Goal: Entertainment & Leisure: Consume media (video, audio)

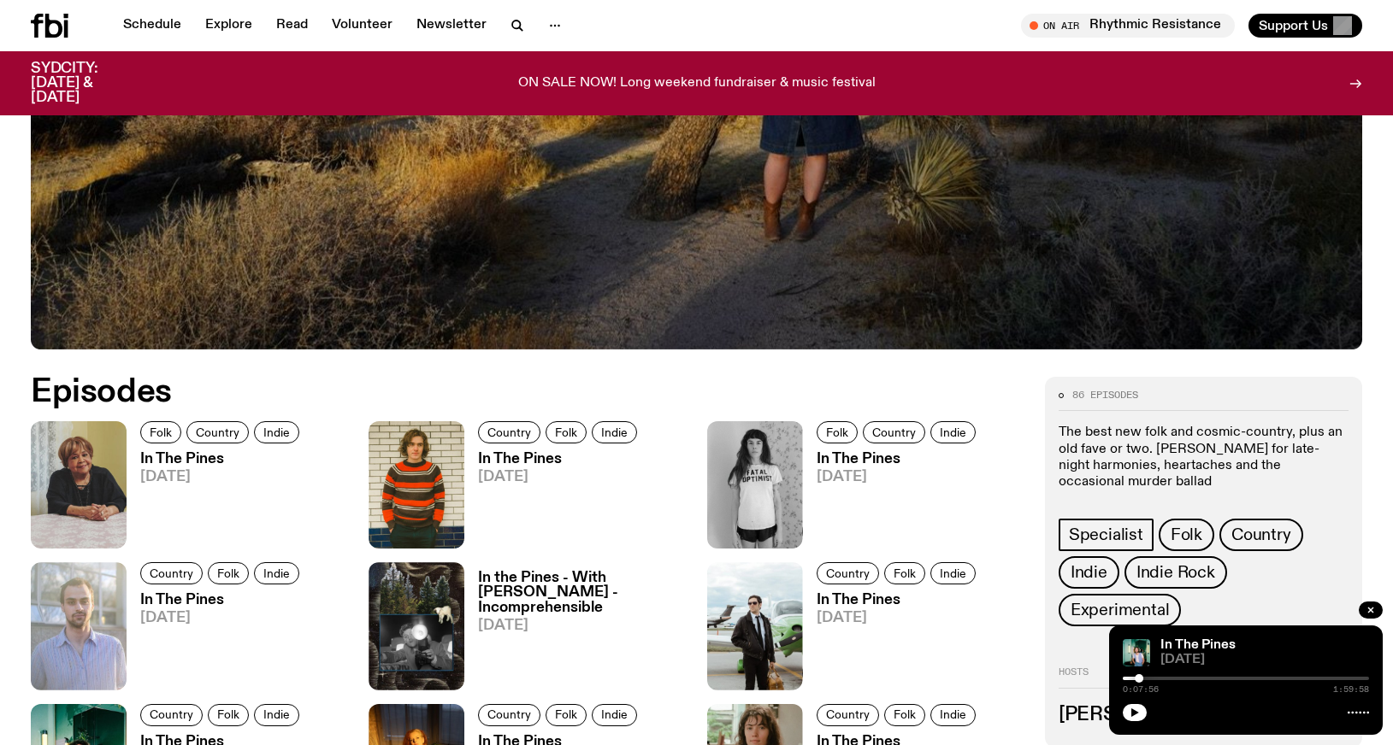
scroll to position [639, 0]
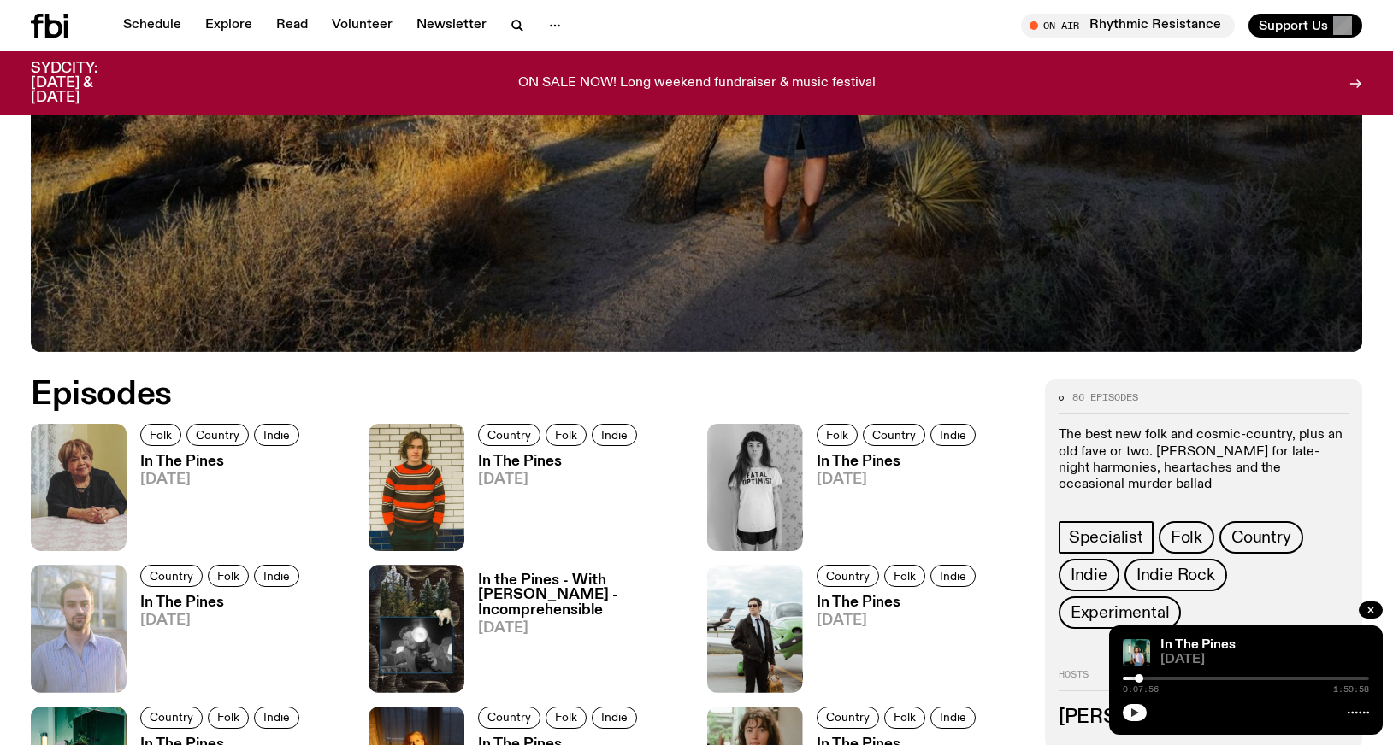
click at [1138, 709] on icon "button" at bounding box center [1134, 713] width 10 height 10
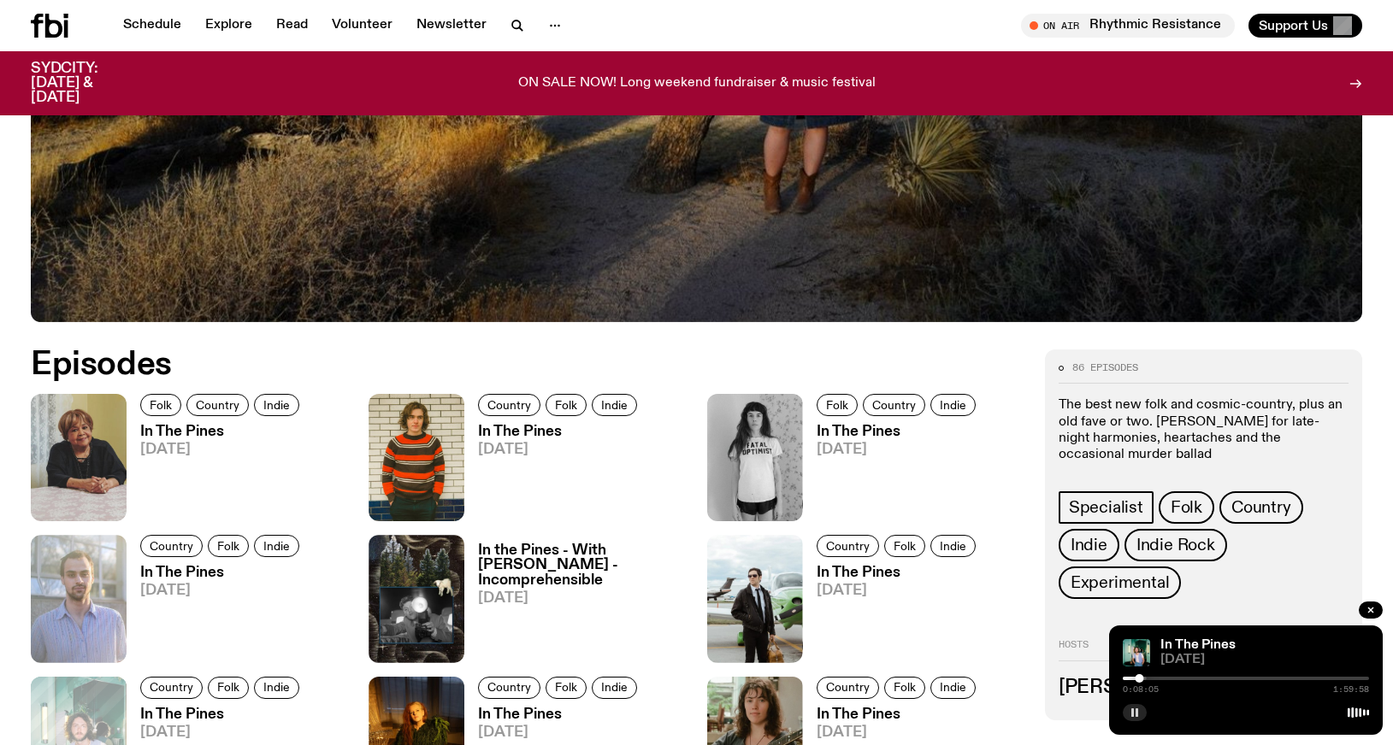
scroll to position [929, 0]
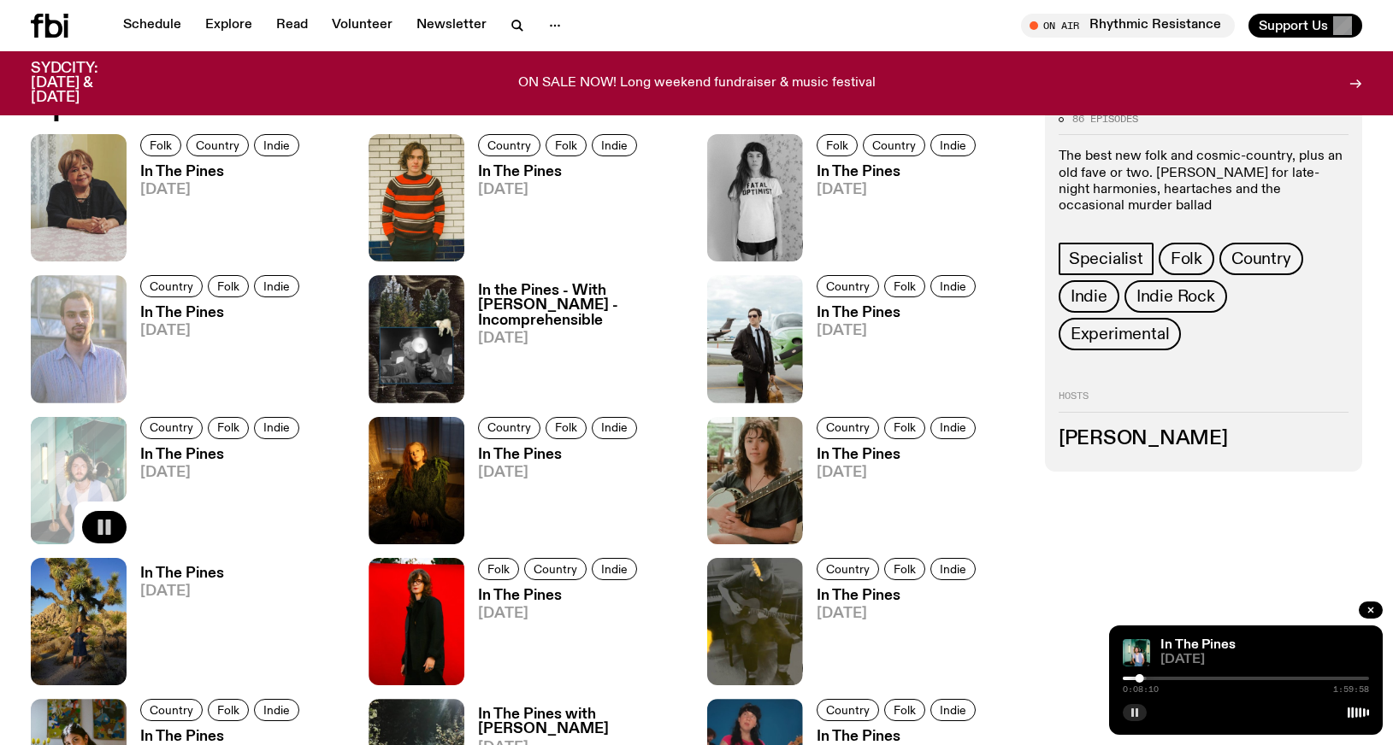
click at [103, 525] on icon "button" at bounding box center [104, 527] width 21 height 21
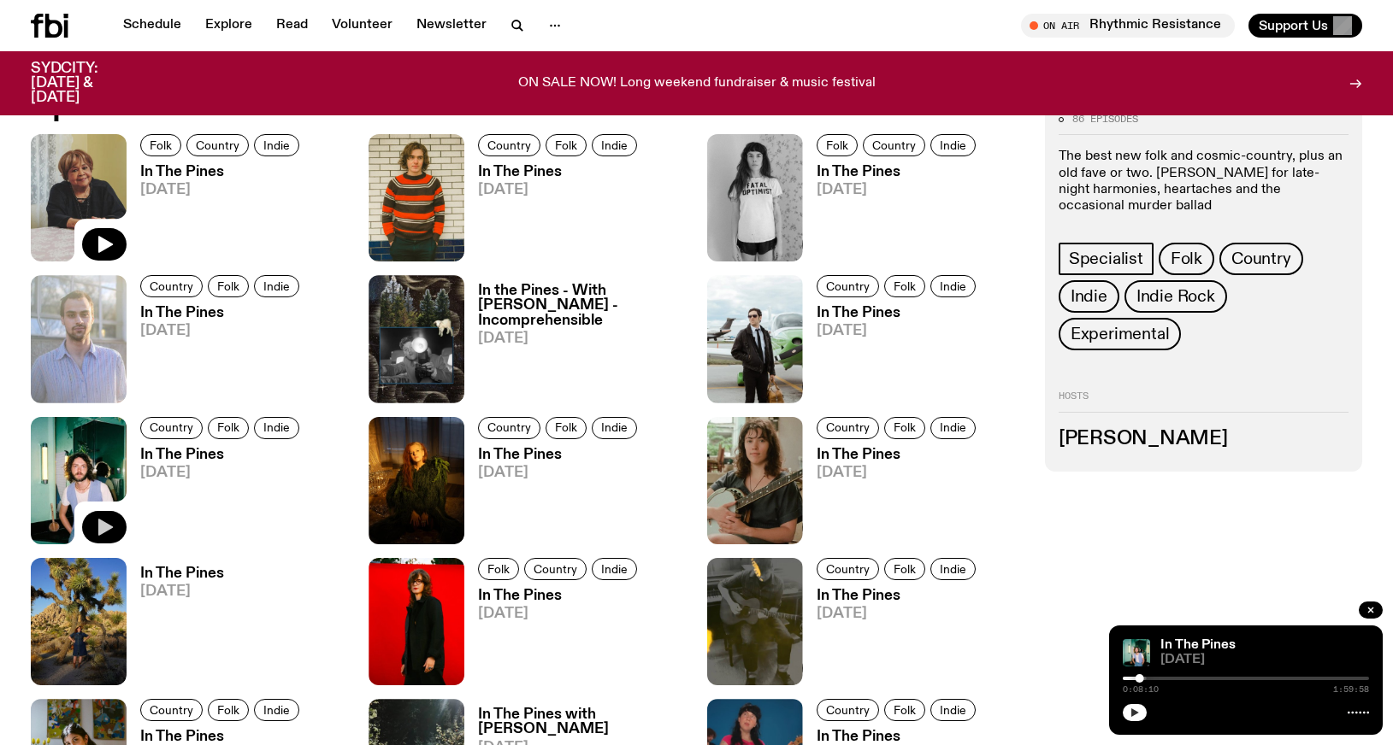
click at [102, 180] on img at bounding box center [79, 197] width 96 height 127
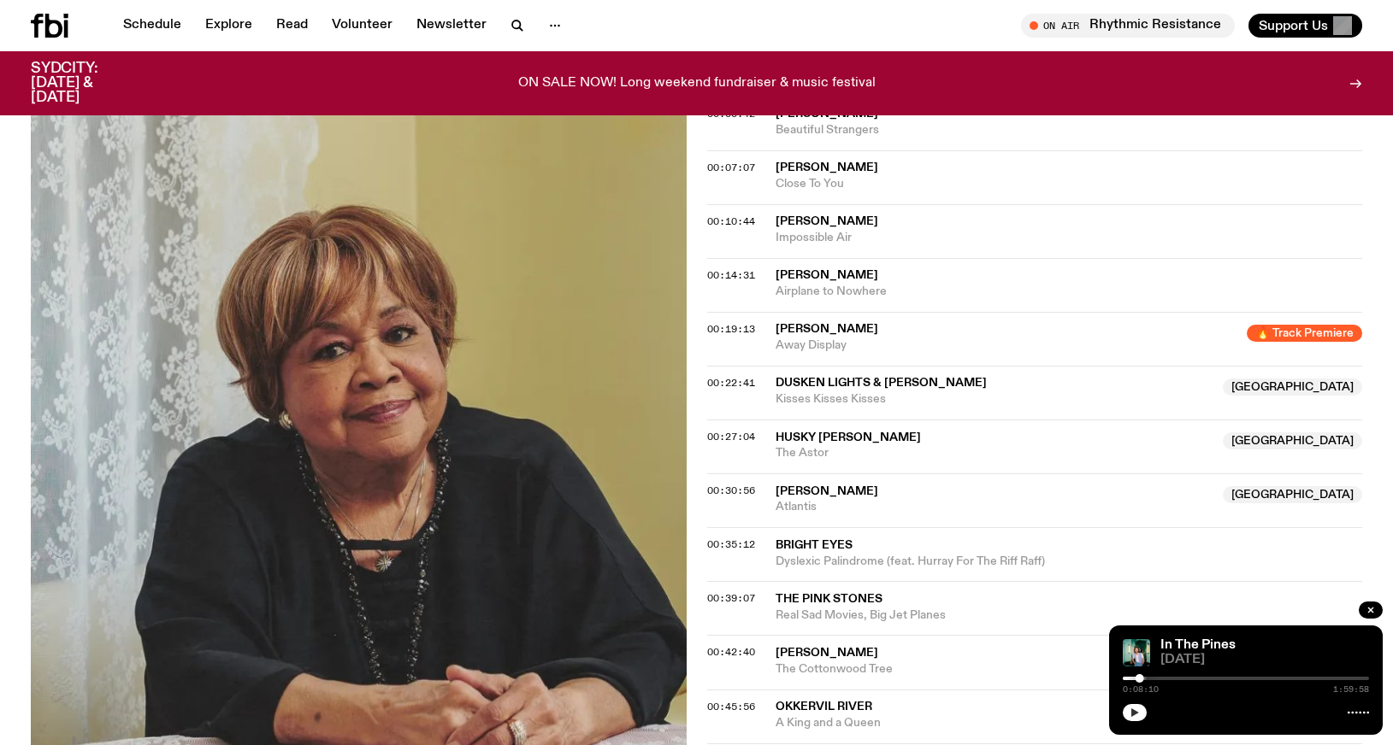
scroll to position [34, 0]
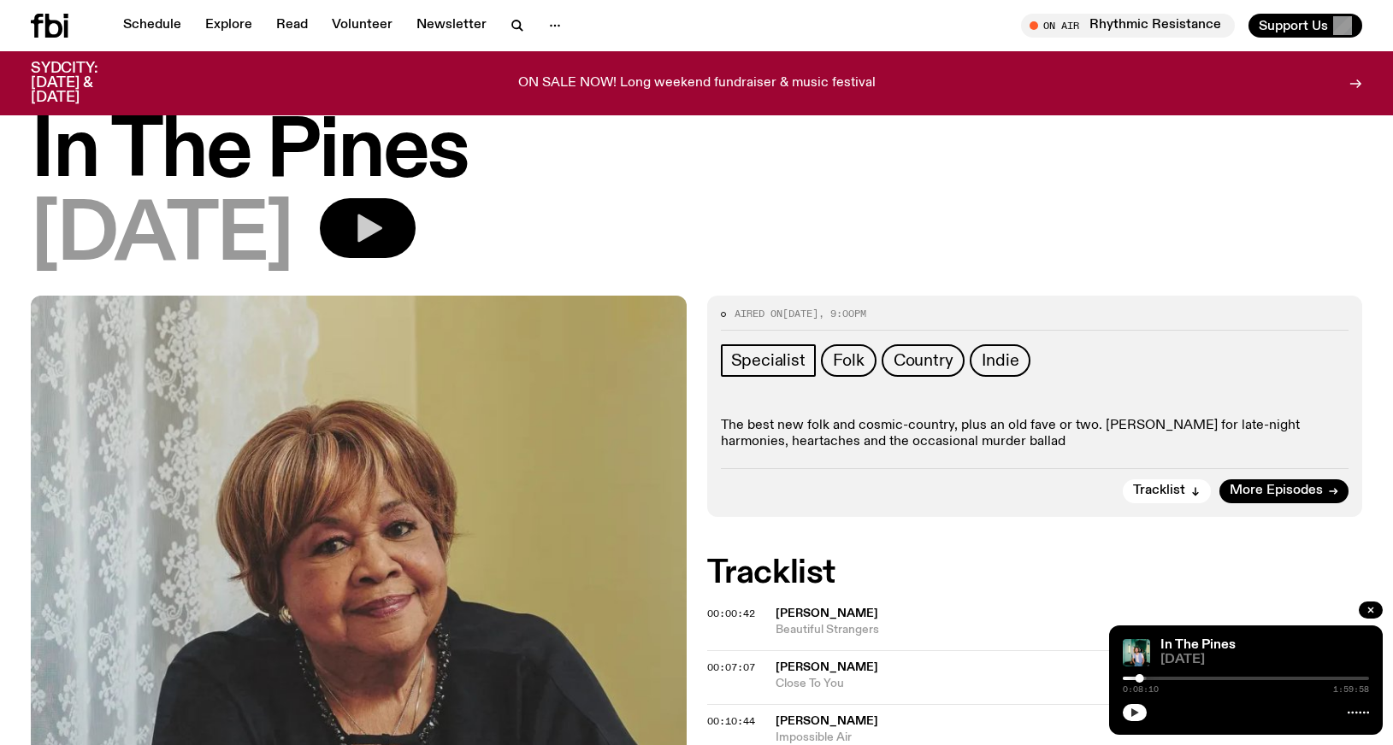
click at [382, 229] on icon "button" at bounding box center [369, 229] width 25 height 28
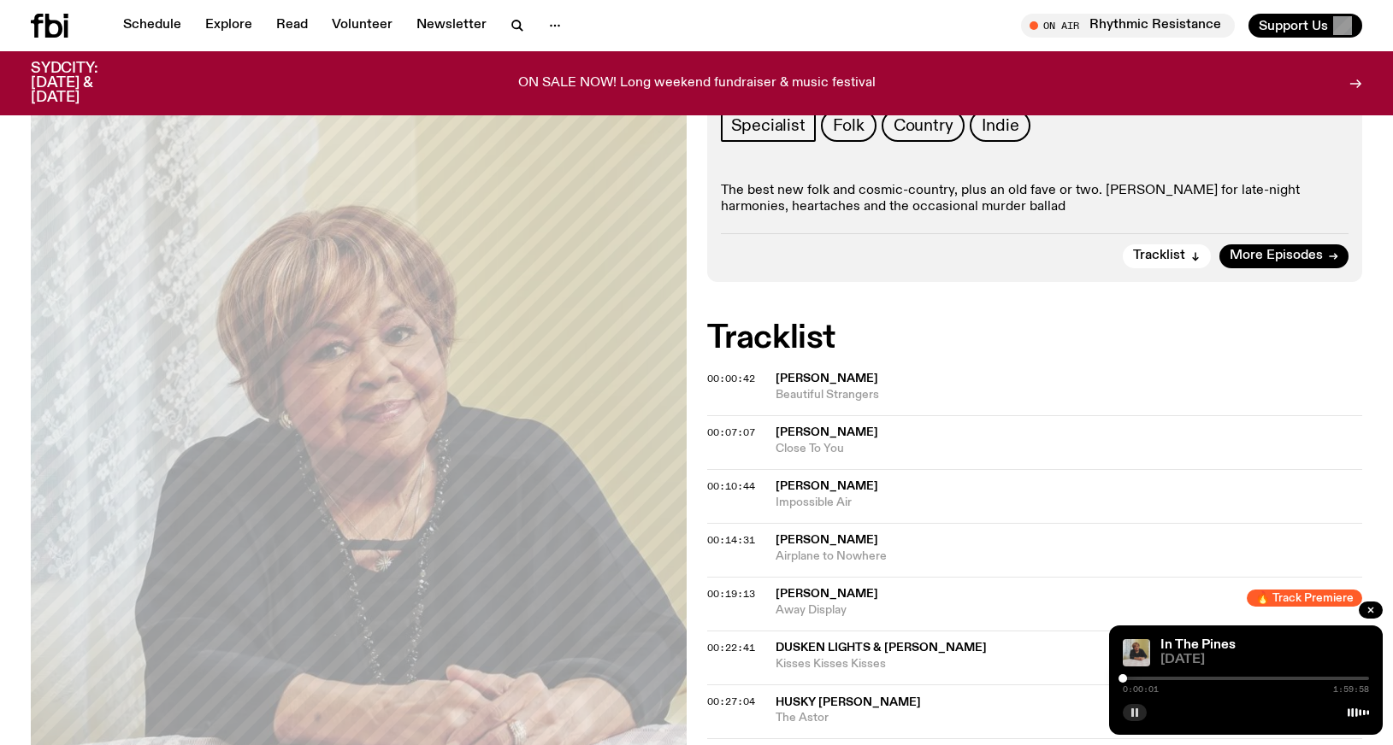
scroll to position [521, 0]
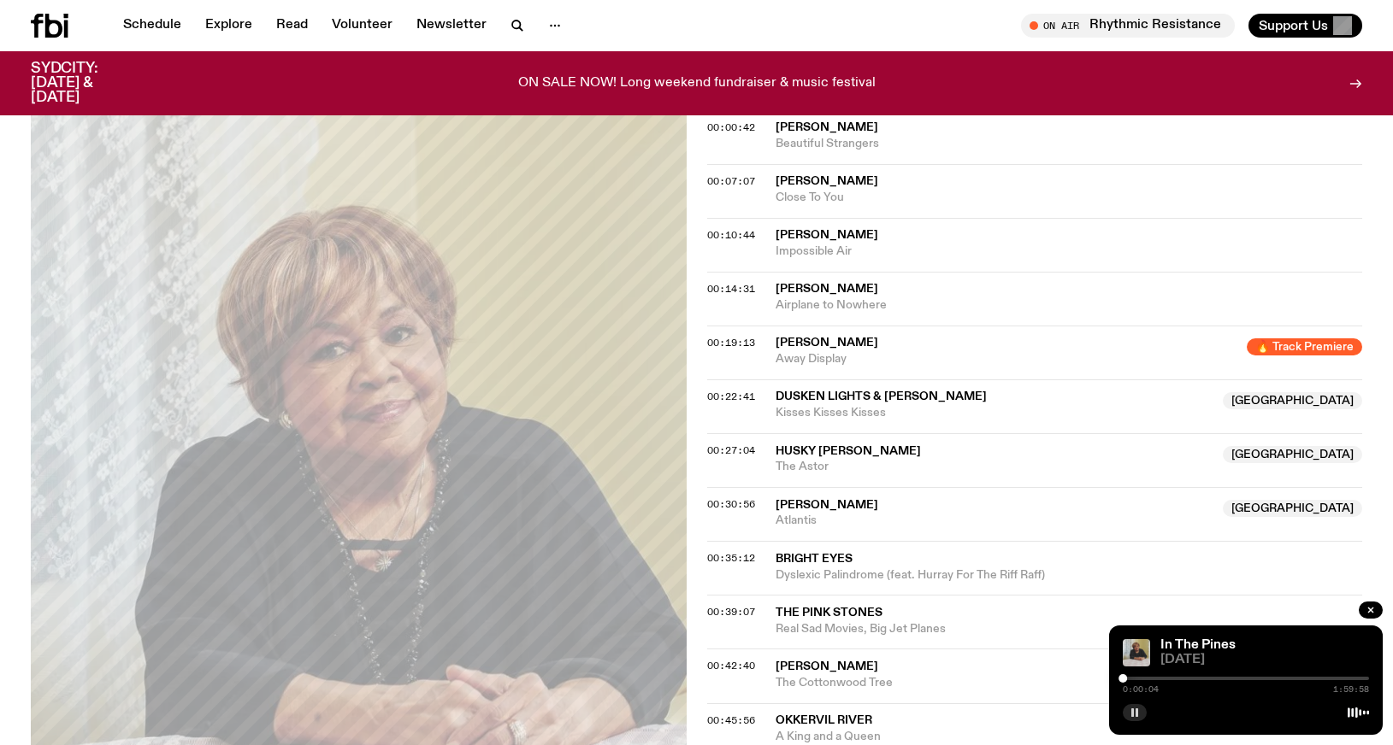
click at [1170, 680] on div at bounding box center [1245, 678] width 246 height 3
click at [1175, 679] on div at bounding box center [1245, 678] width 246 height 3
click at [1184, 680] on div at bounding box center [1245, 678] width 246 height 3
click at [1189, 678] on div at bounding box center [1245, 678] width 246 height 3
click at [1185, 678] on div at bounding box center [1185, 678] width 9 height 9
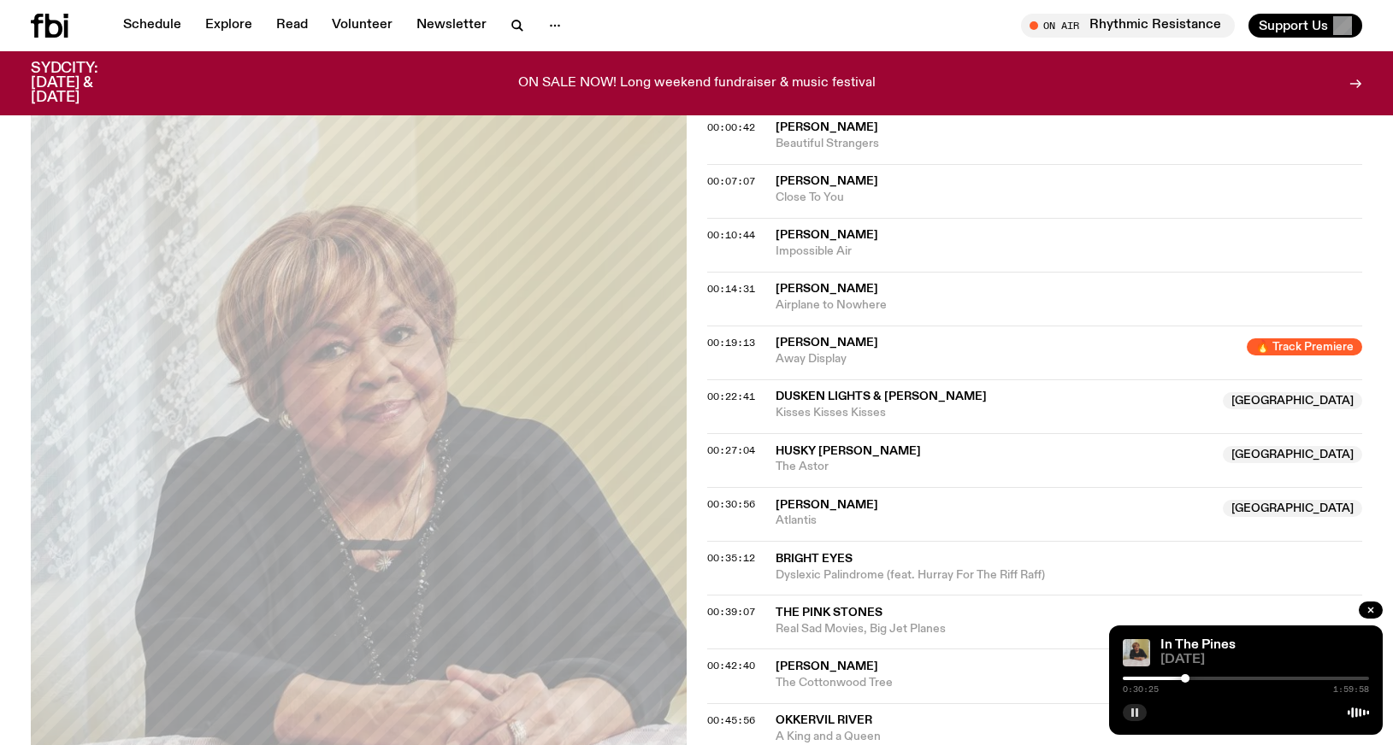
click at [1186, 678] on div at bounding box center [1185, 678] width 9 height 9
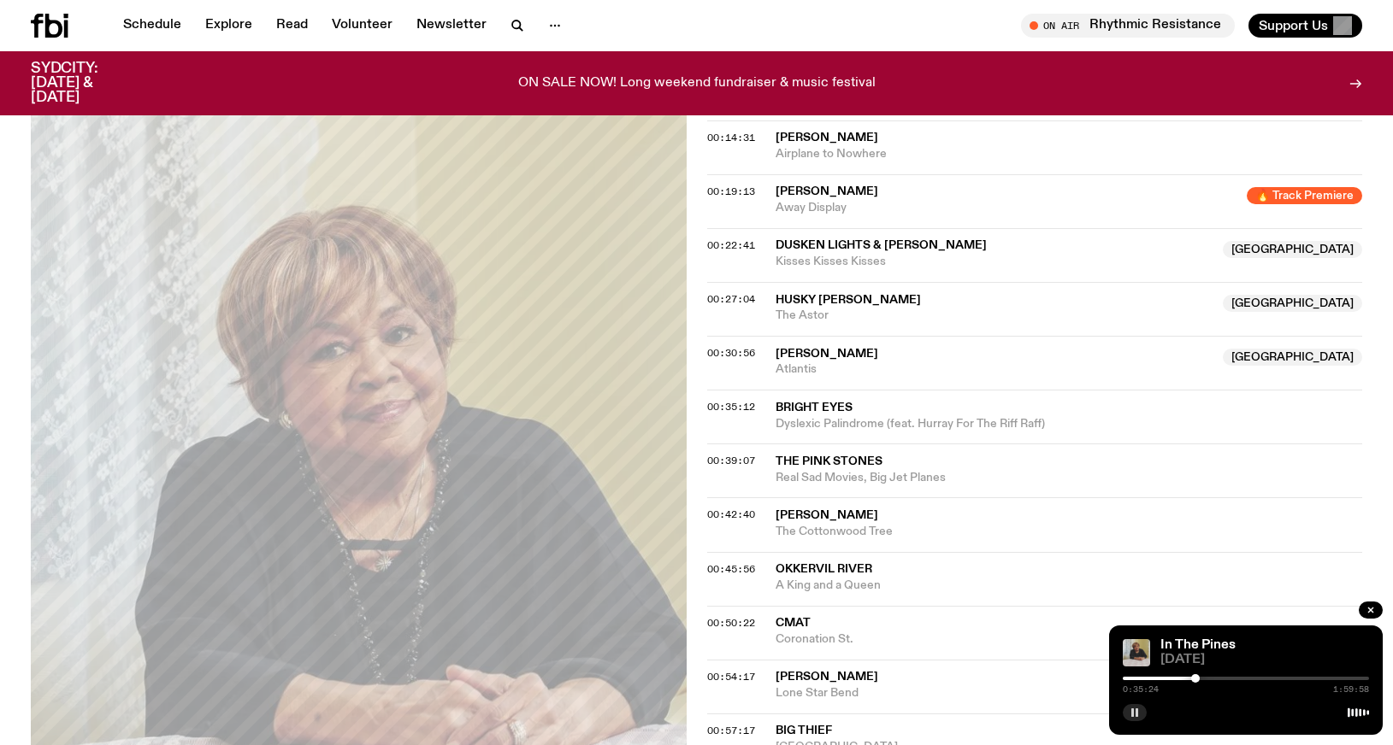
scroll to position [586, 0]
